Goal: Transaction & Acquisition: Download file/media

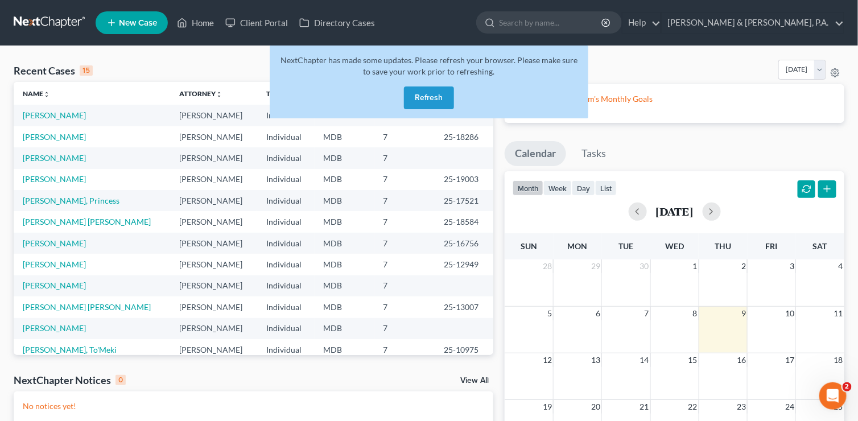
click at [657, 60] on div "Monthly Progress Bankruptcy Bankruptcy October 2025 September 2025 August 2025 …" at bounding box center [675, 72] width 340 height 24
click at [433, 94] on button "Refresh" at bounding box center [429, 97] width 50 height 23
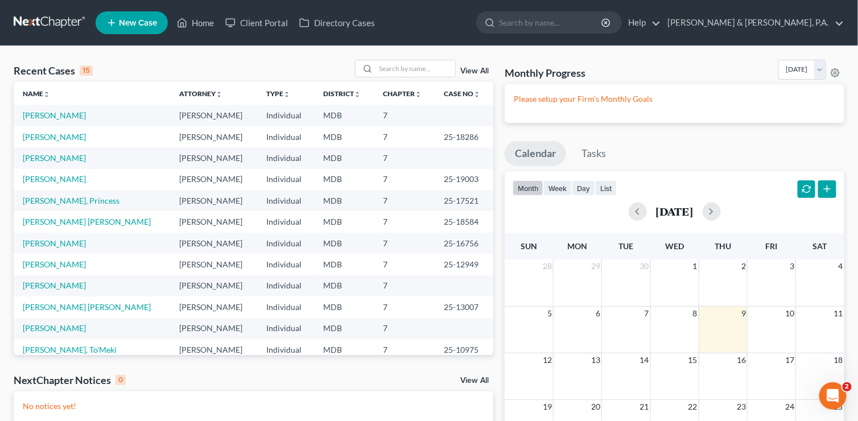
click at [118, 115] on td "[PERSON_NAME]" at bounding box center [92, 115] width 156 height 21
click at [170, 125] on td "[PERSON_NAME]" at bounding box center [213, 115] width 87 height 21
click at [54, 117] on link "[PERSON_NAME]" at bounding box center [54, 115] width 63 height 10
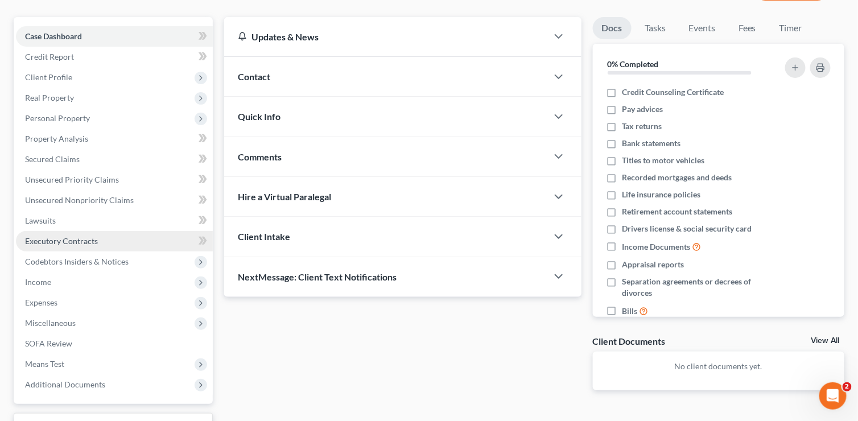
scroll to position [182, 0]
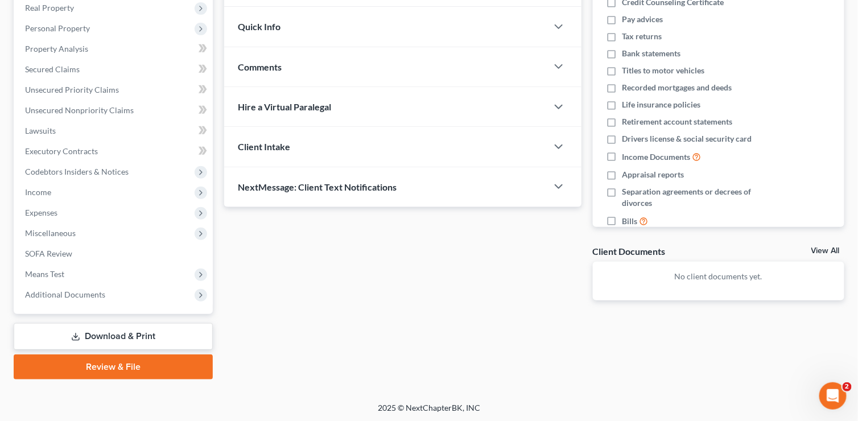
click at [118, 332] on link "Download & Print" at bounding box center [113, 336] width 199 height 27
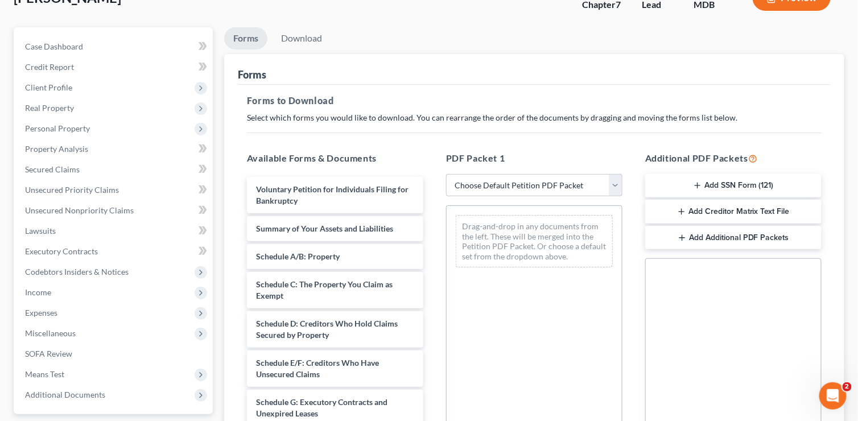
scroll to position [114, 0]
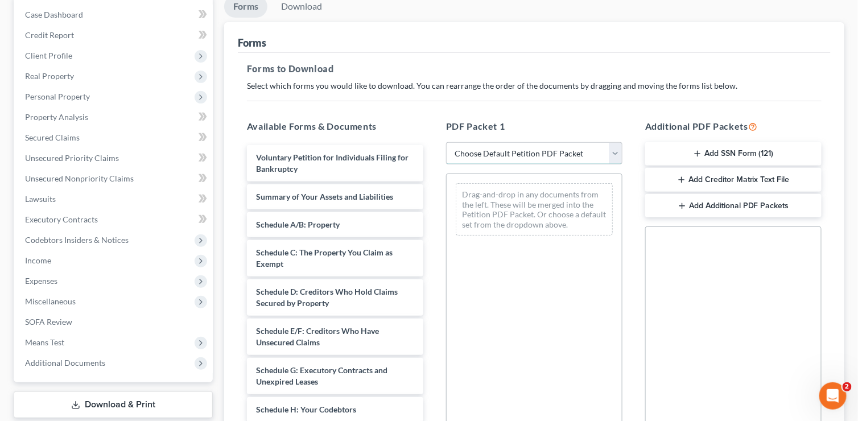
click at [621, 155] on select "Choose Default Petition PDF Packet Complete Bankruptcy Petition (all forms and …" at bounding box center [534, 153] width 176 height 23
select select "0"
click at [446, 142] on select "Choose Default Petition PDF Packet Complete Bankruptcy Petition (all forms and …" at bounding box center [534, 153] width 176 height 23
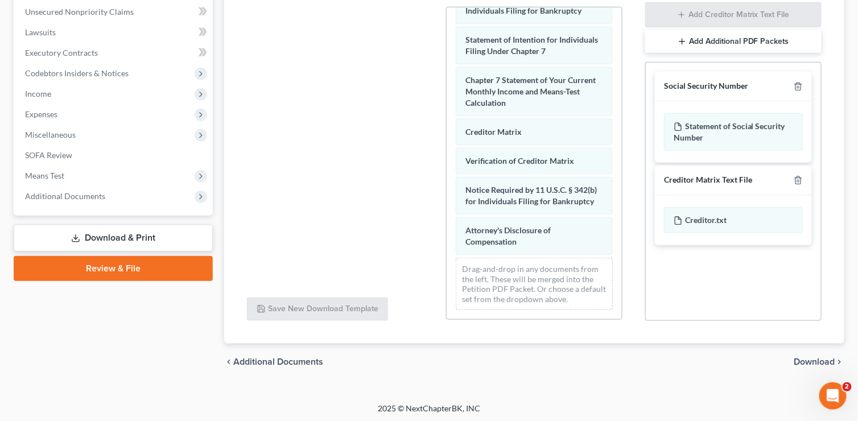
scroll to position [280, 0]
click at [812, 360] on span "Download" at bounding box center [814, 361] width 41 height 9
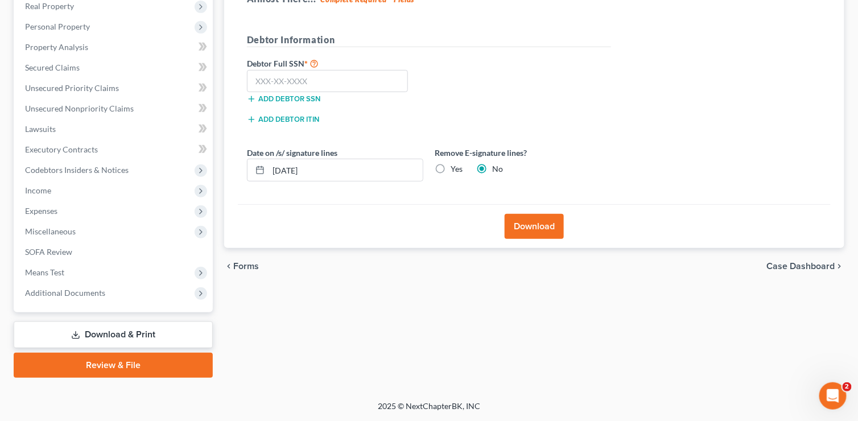
scroll to position [182, 0]
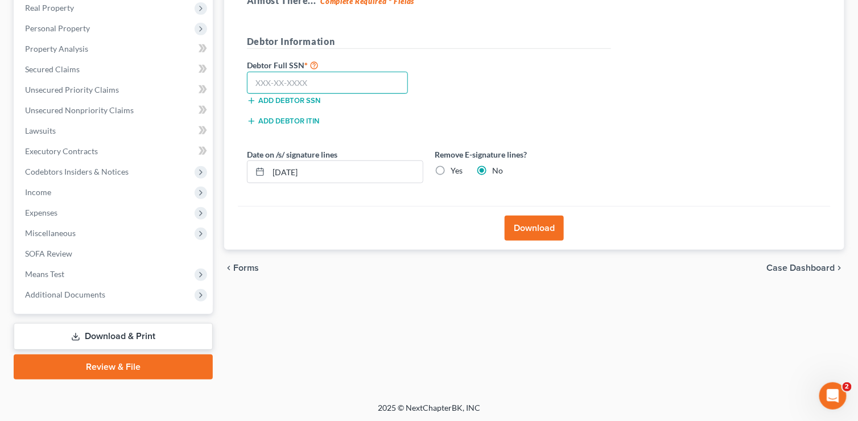
click at [313, 82] on input "text" at bounding box center [327, 83] width 161 height 23
type input "218-88-2362"
click at [539, 225] on button "Download" at bounding box center [534, 228] width 59 height 25
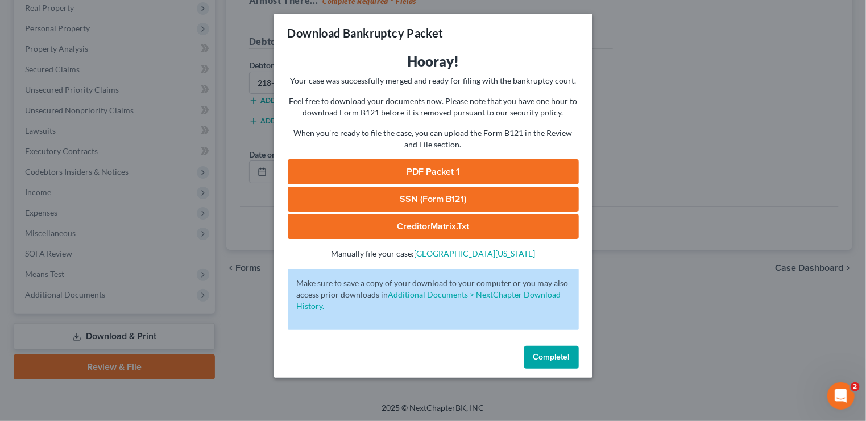
click at [432, 173] on link "PDF Packet 1" at bounding box center [433, 171] width 291 height 25
click at [444, 200] on link "SSN (Form B121)" at bounding box center [433, 199] width 291 height 25
click at [427, 226] on link "CreditorMatrix.txt" at bounding box center [433, 226] width 291 height 25
click at [550, 351] on button "Complete!" at bounding box center [551, 357] width 55 height 23
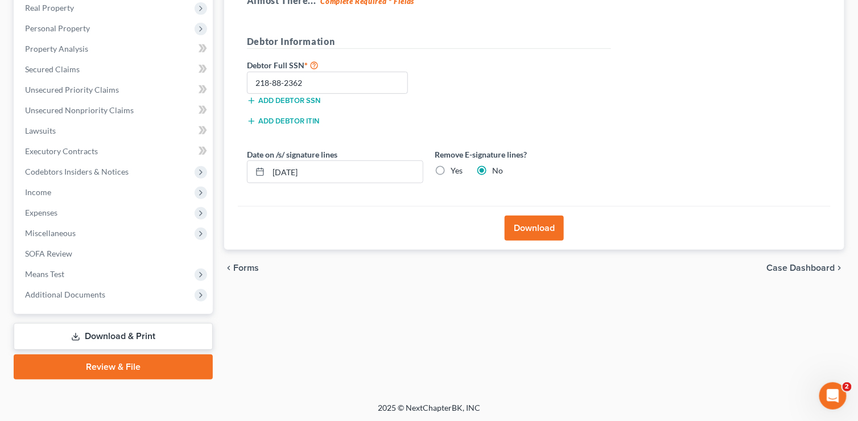
click at [820, 266] on span "Case Dashboard" at bounding box center [801, 267] width 68 height 9
